Goal: Find contact information: Find contact information

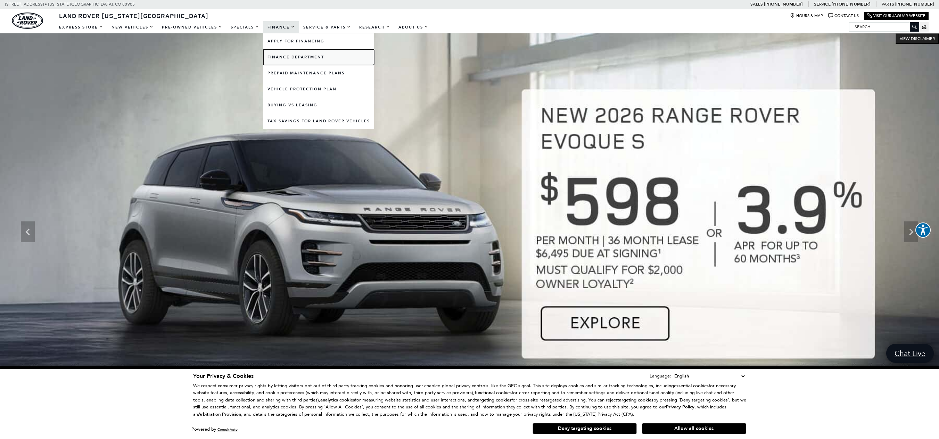
click at [289, 55] on link "Finance Department" at bounding box center [318, 57] width 111 height 16
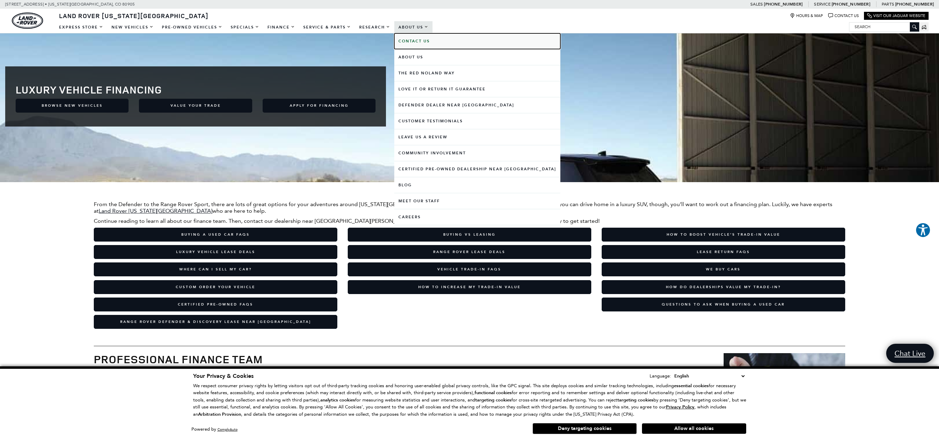
click at [415, 41] on b "Contact Us" at bounding box center [413, 41] width 31 height 5
click at [418, 42] on b "Contact Us" at bounding box center [413, 41] width 31 height 5
